Goal: Connect with others: Establish contact or relationships with other users

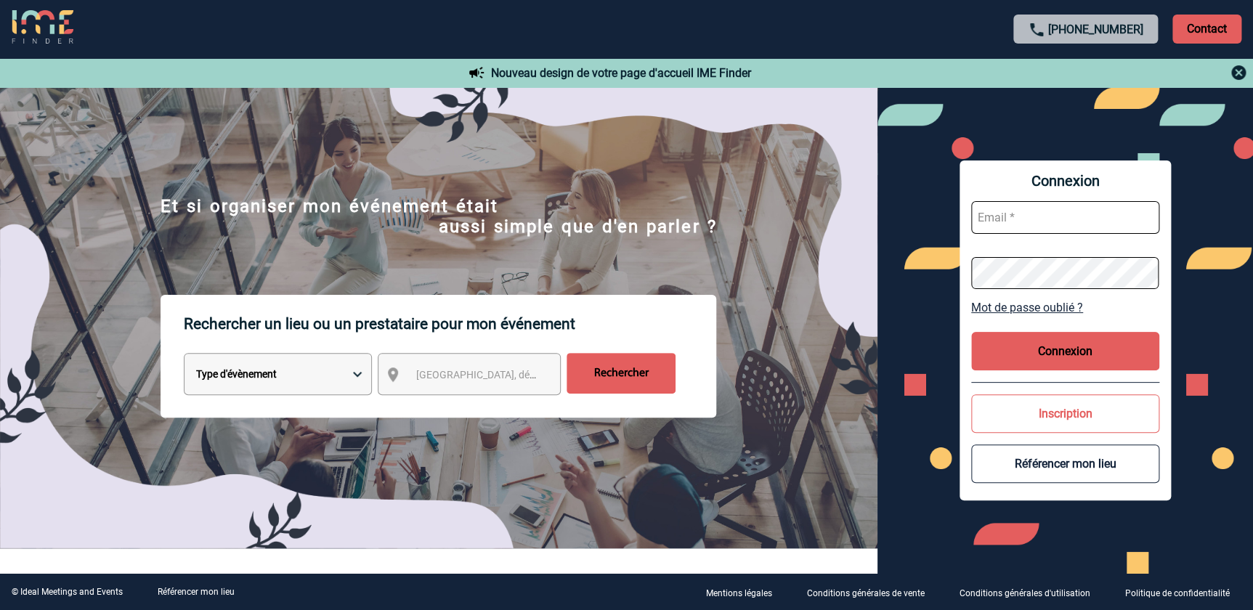
type input "florence.mathieu@abeille-assurances.fr"
click at [1060, 350] on button "Connexion" at bounding box center [1065, 351] width 188 height 38
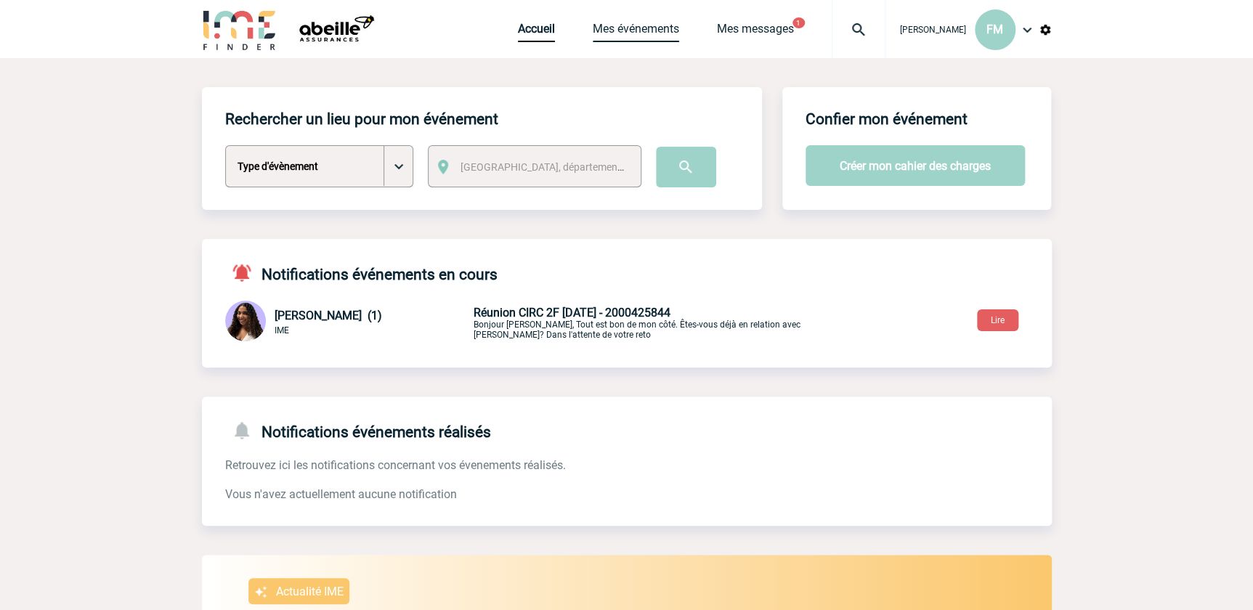
drag, startPoint x: 617, startPoint y: 28, endPoint x: 668, endPoint y: 54, distance: 58.2
click at [617, 28] on link "Mes événements" at bounding box center [636, 32] width 86 height 20
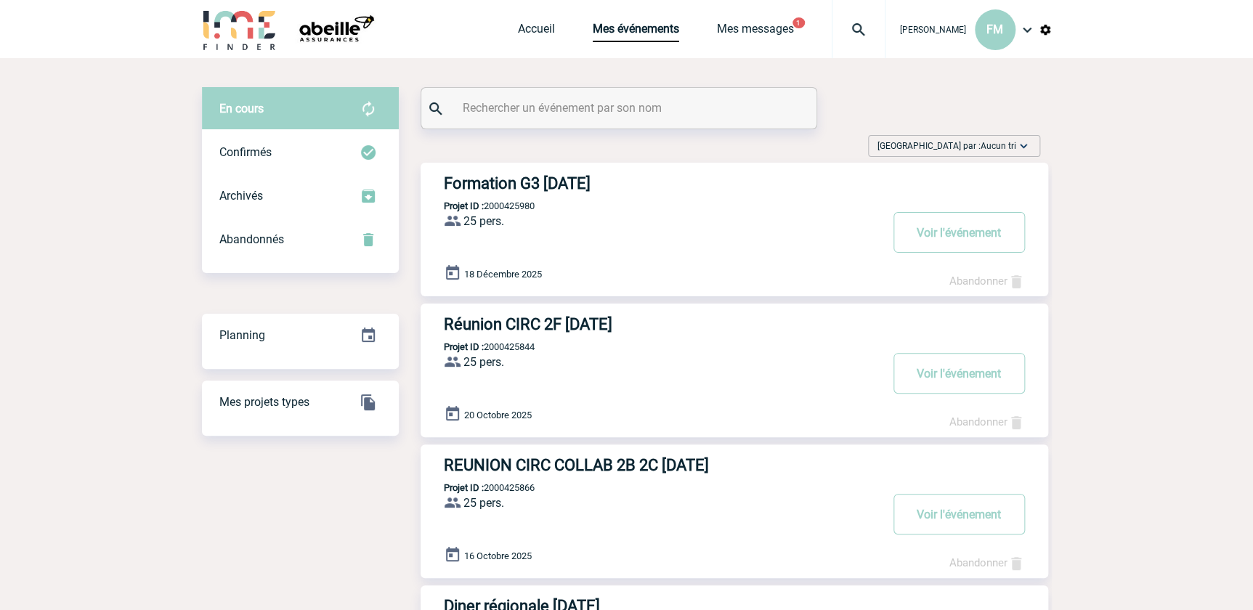
click at [934, 370] on button "Voir l'événement" at bounding box center [958, 373] width 131 height 41
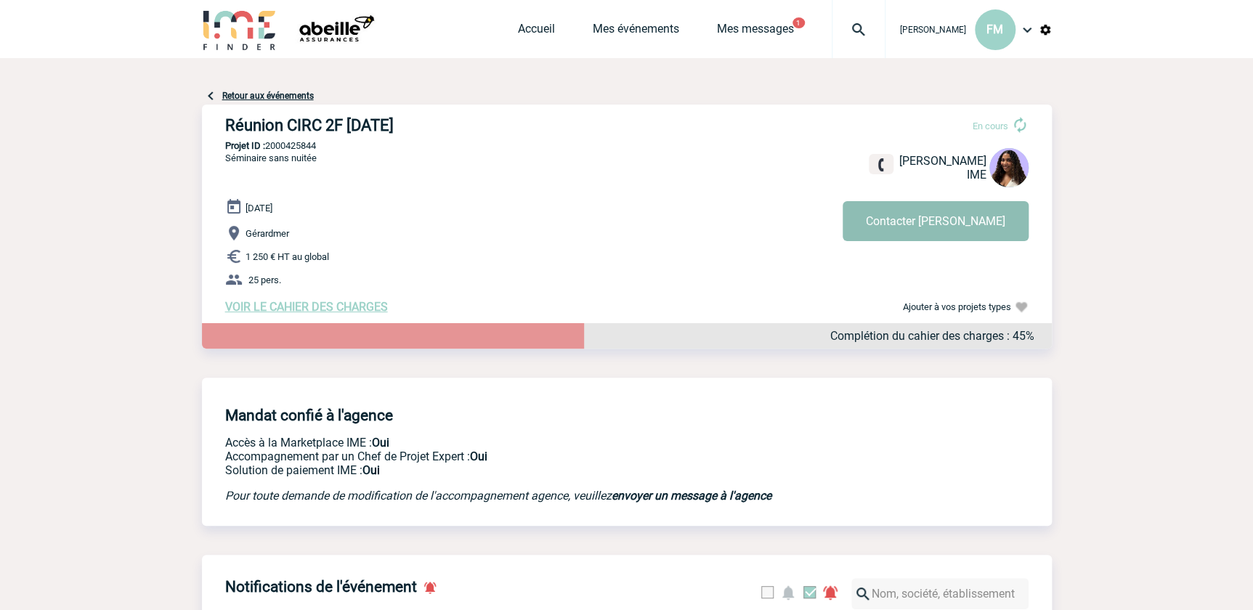
click at [942, 225] on button "Contacter Jessica" at bounding box center [936, 221] width 186 height 40
